Goal: Task Accomplishment & Management: Manage account settings

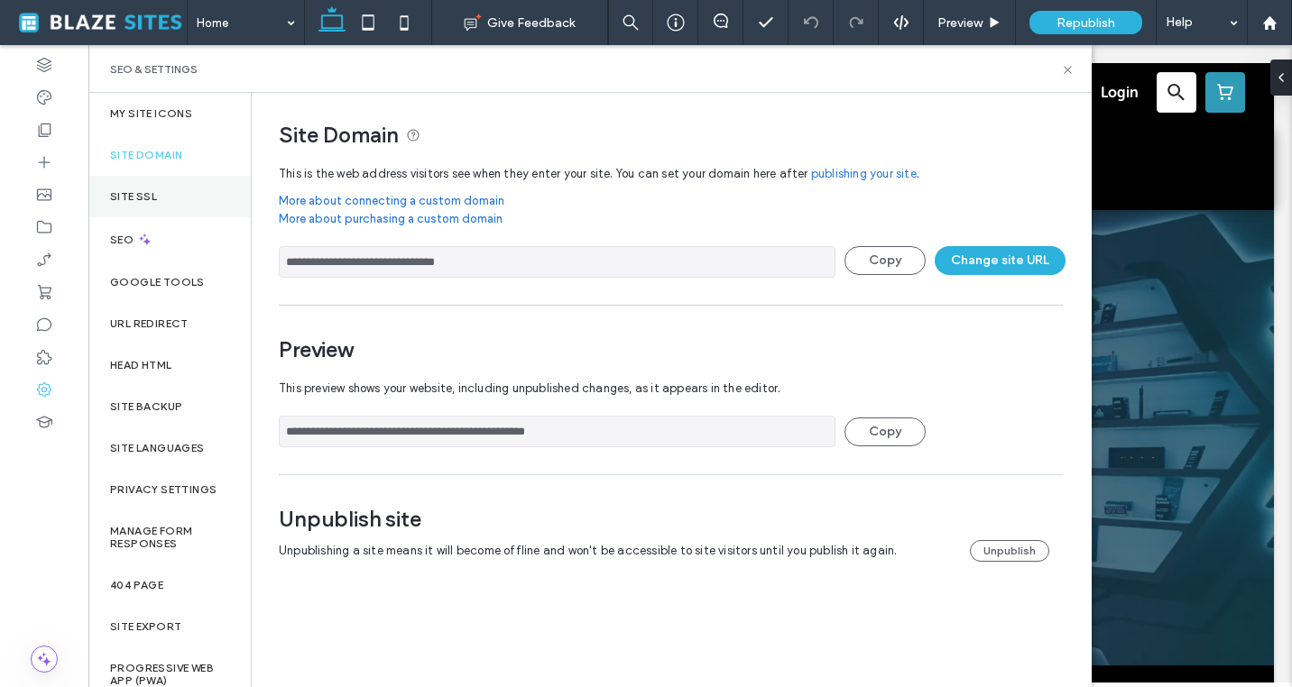
click at [177, 198] on div "Site SSL" at bounding box center [169, 196] width 162 height 41
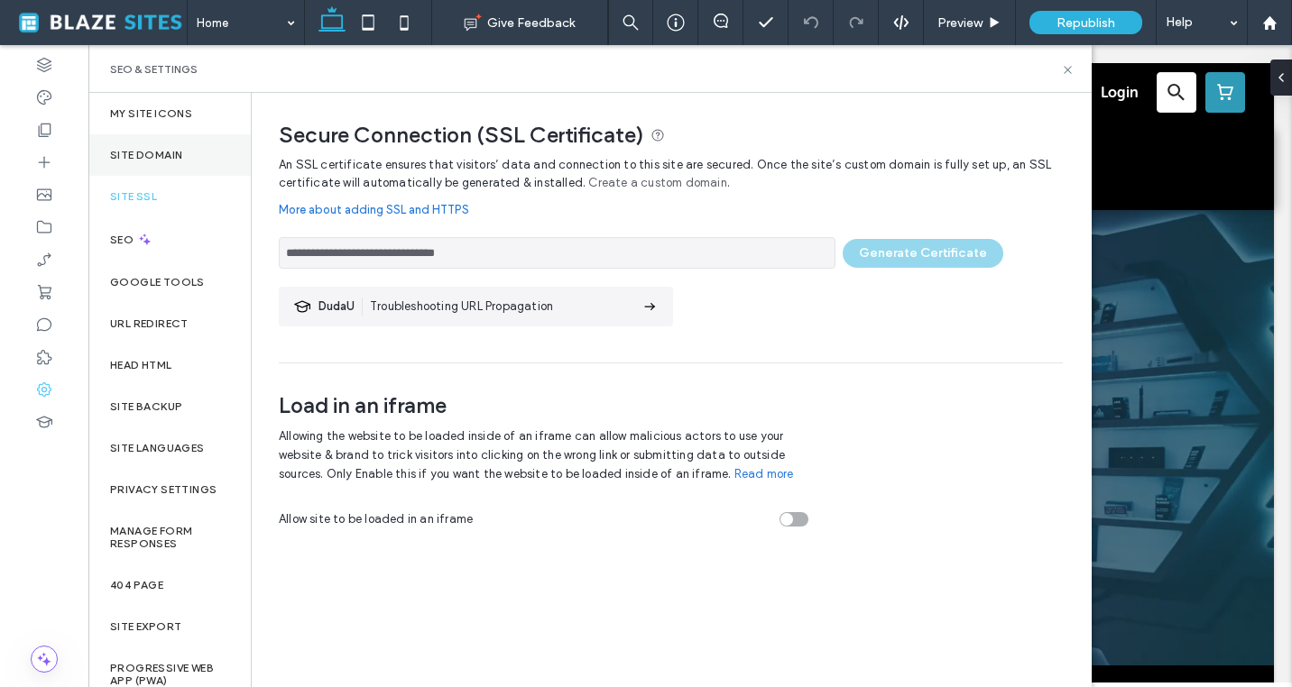
click at [173, 165] on div "Site Domain" at bounding box center [169, 154] width 162 height 41
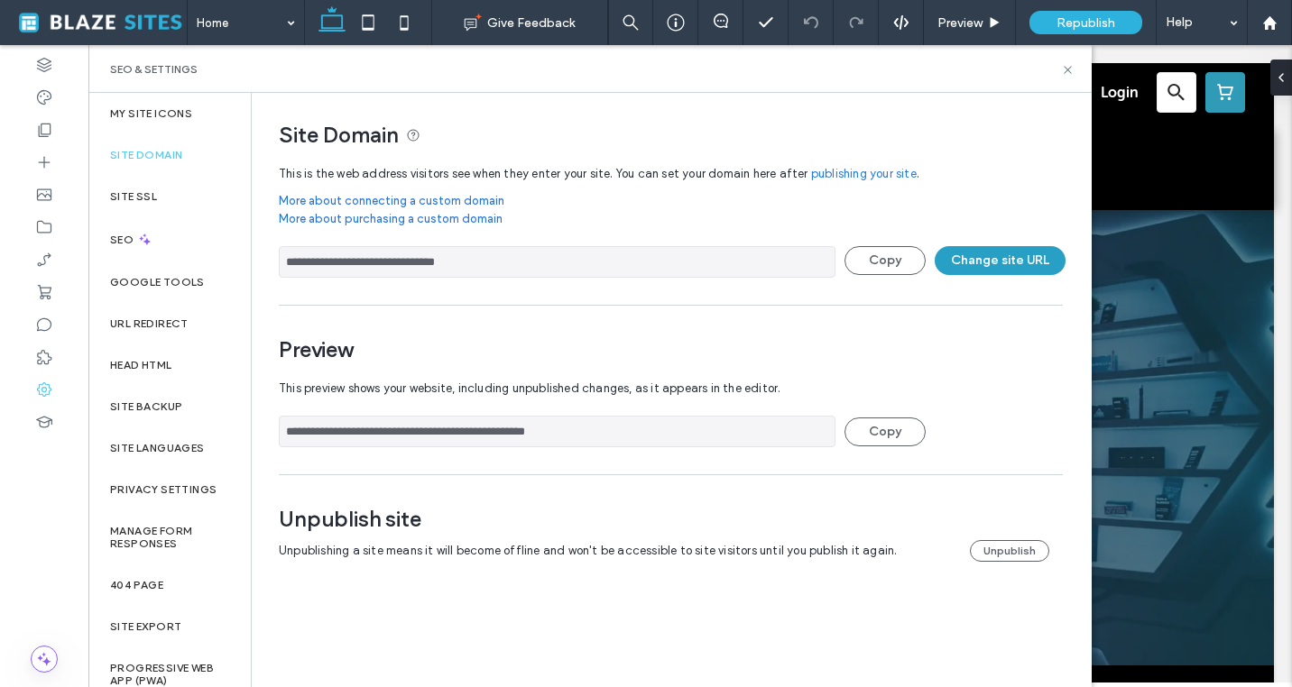
click at [1027, 272] on button "Change site URL" at bounding box center [1000, 260] width 131 height 29
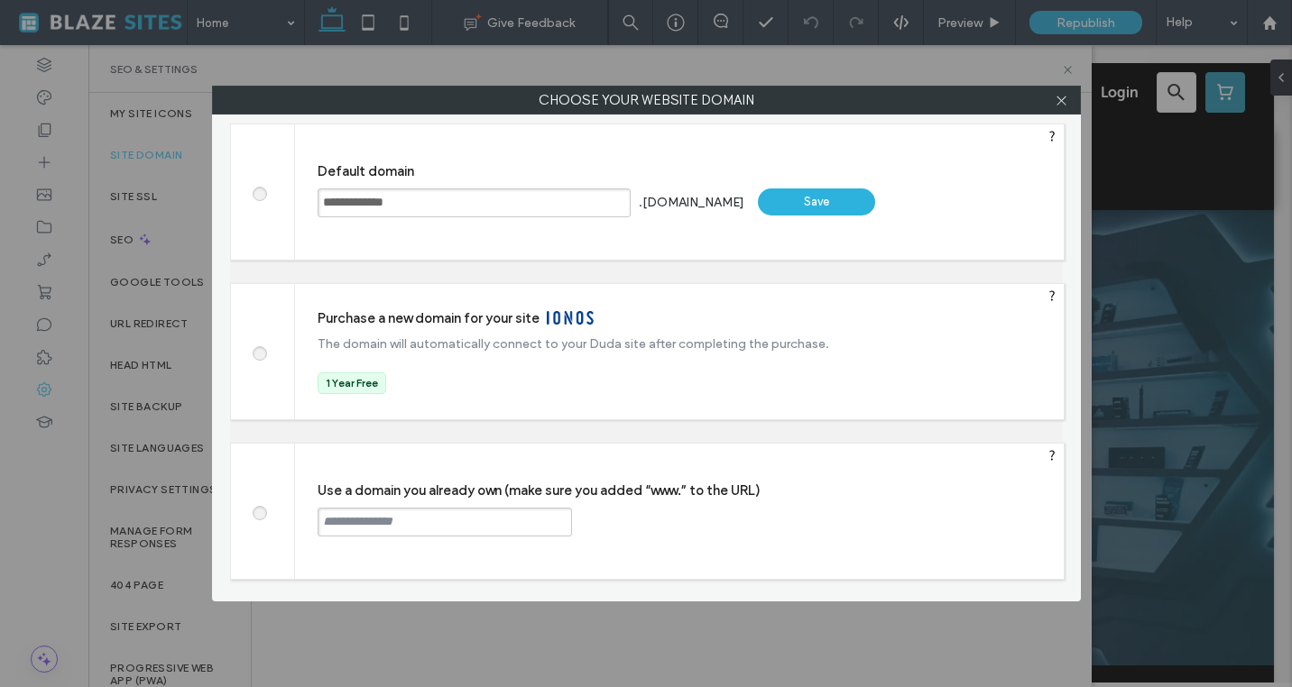
click at [288, 518] on div at bounding box center [263, 511] width 64 height 135
click at [259, 513] on span at bounding box center [259, 511] width 0 height 14
click at [345, 519] on input "text" at bounding box center [445, 522] width 254 height 29
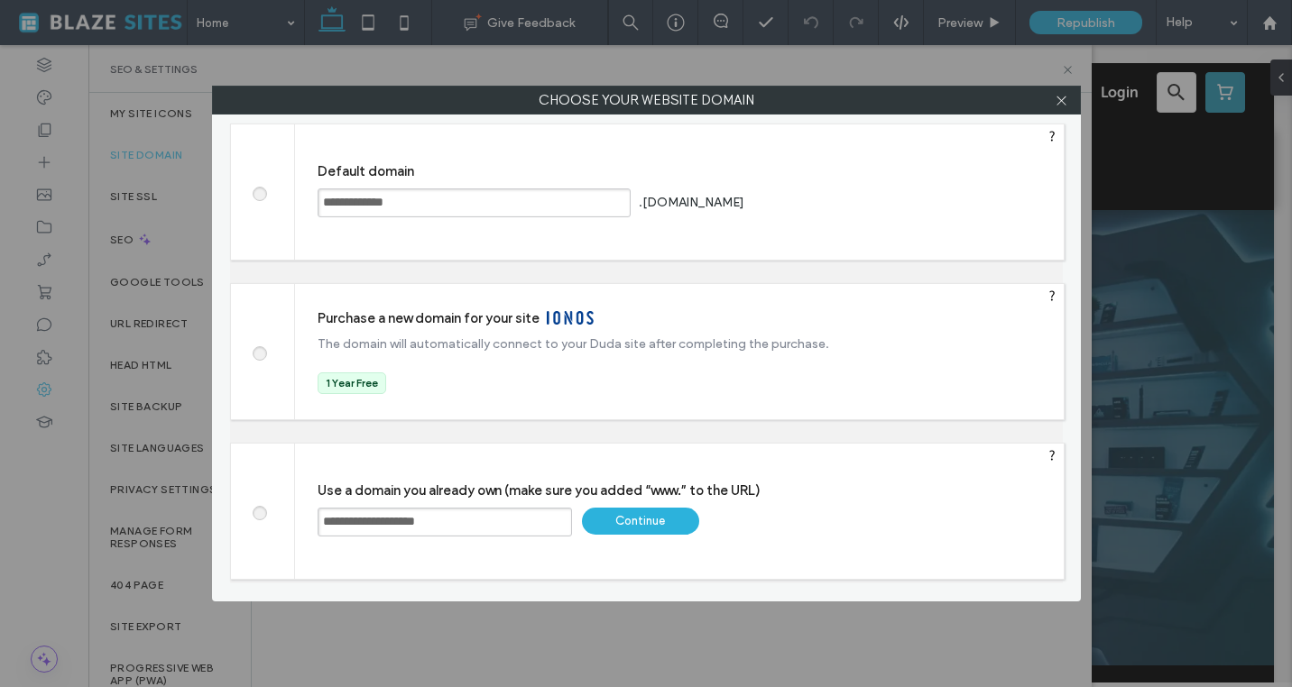
type input "**********"
click at [597, 530] on div "Continue" at bounding box center [640, 521] width 117 height 27
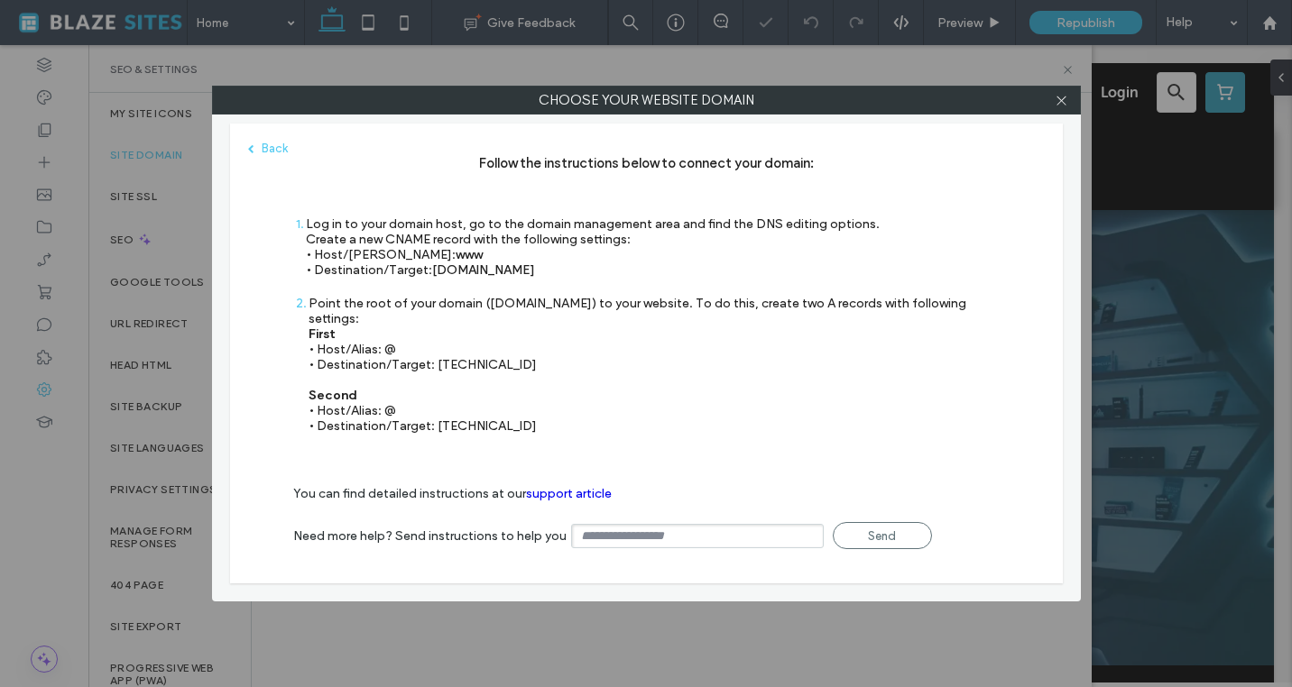
type input "**********"
click at [1055, 96] on icon at bounding box center [1062, 101] width 14 height 14
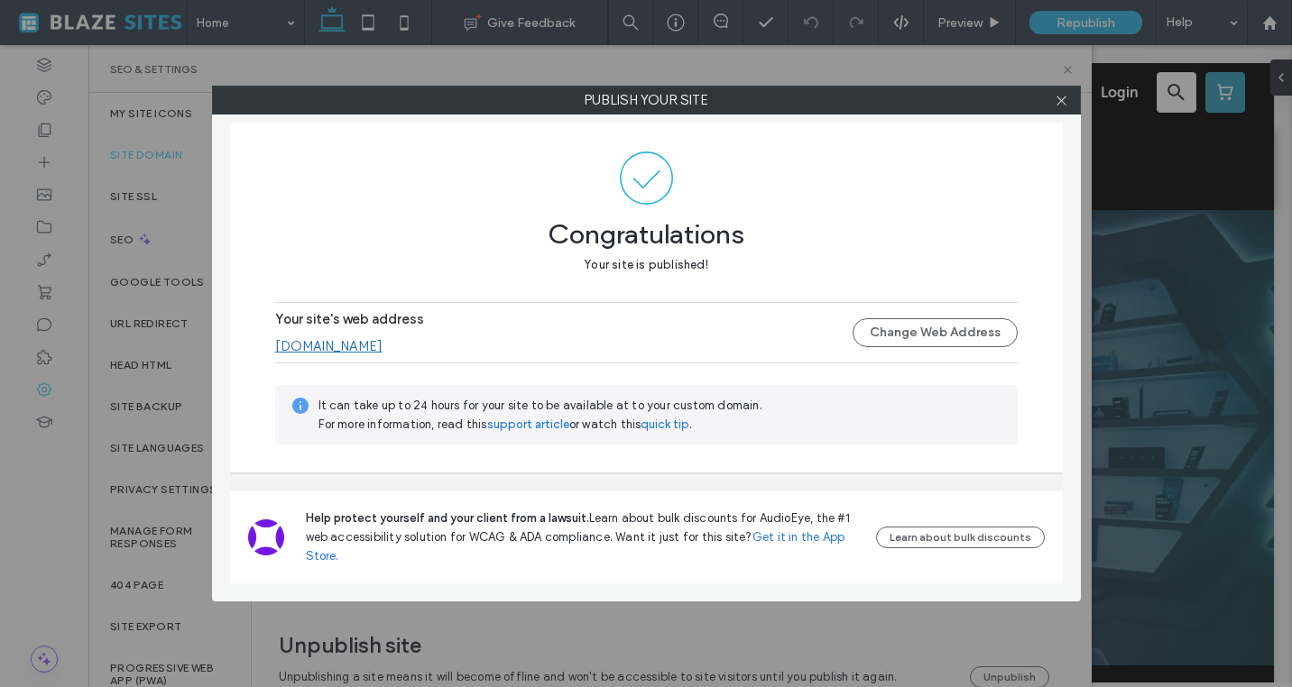
click at [1058, 115] on div "Publish your site Congratulations Your site is published! Your site's web addre…" at bounding box center [646, 344] width 869 height 516
click at [1060, 105] on icon at bounding box center [1062, 101] width 14 height 14
